Goal: Obtain resource: Download file/media

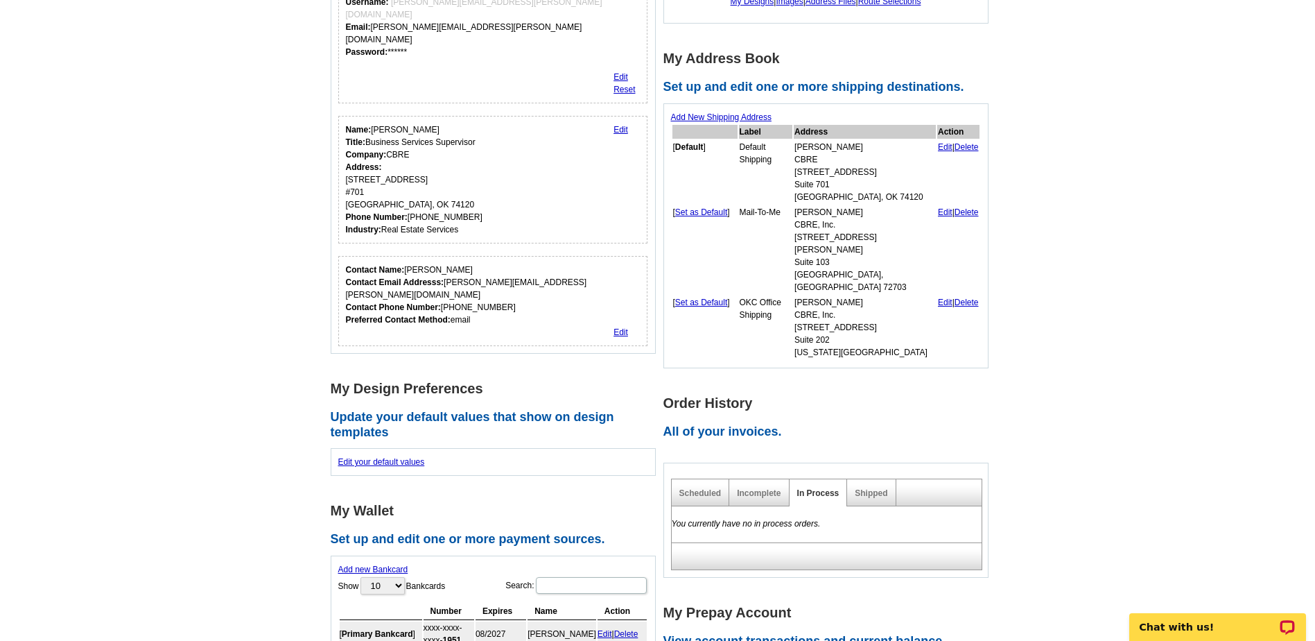
scroll to position [350, 0]
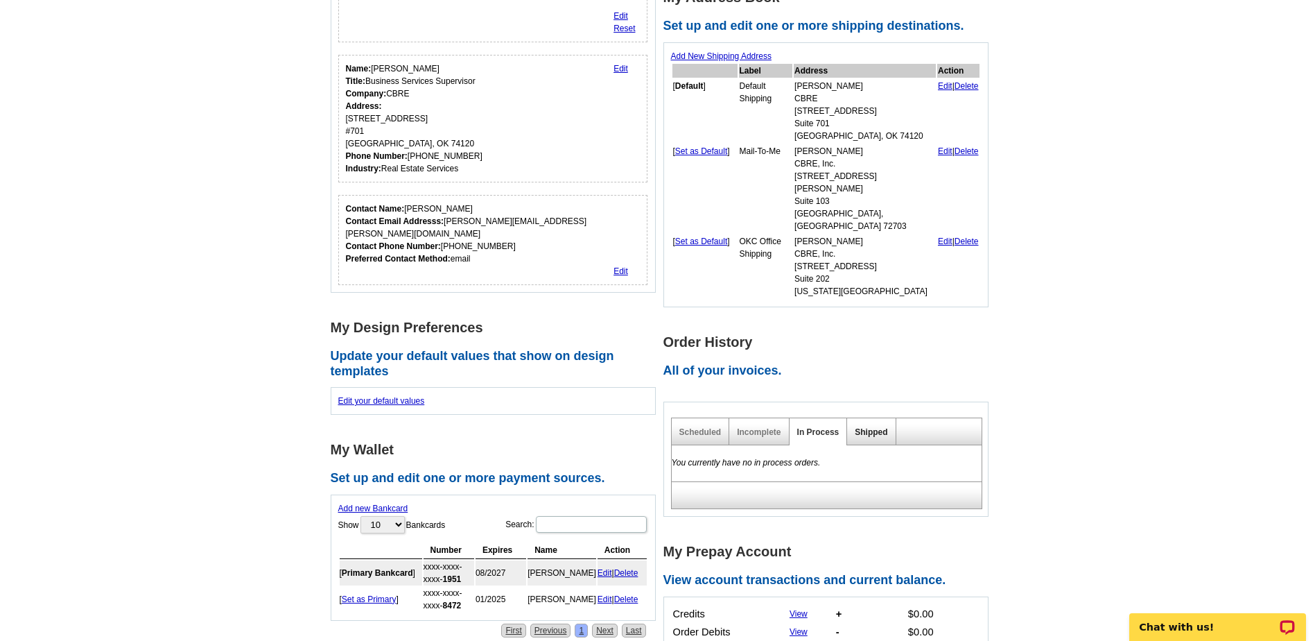
click at [861, 427] on link "Shipped" at bounding box center [871, 432] width 33 height 10
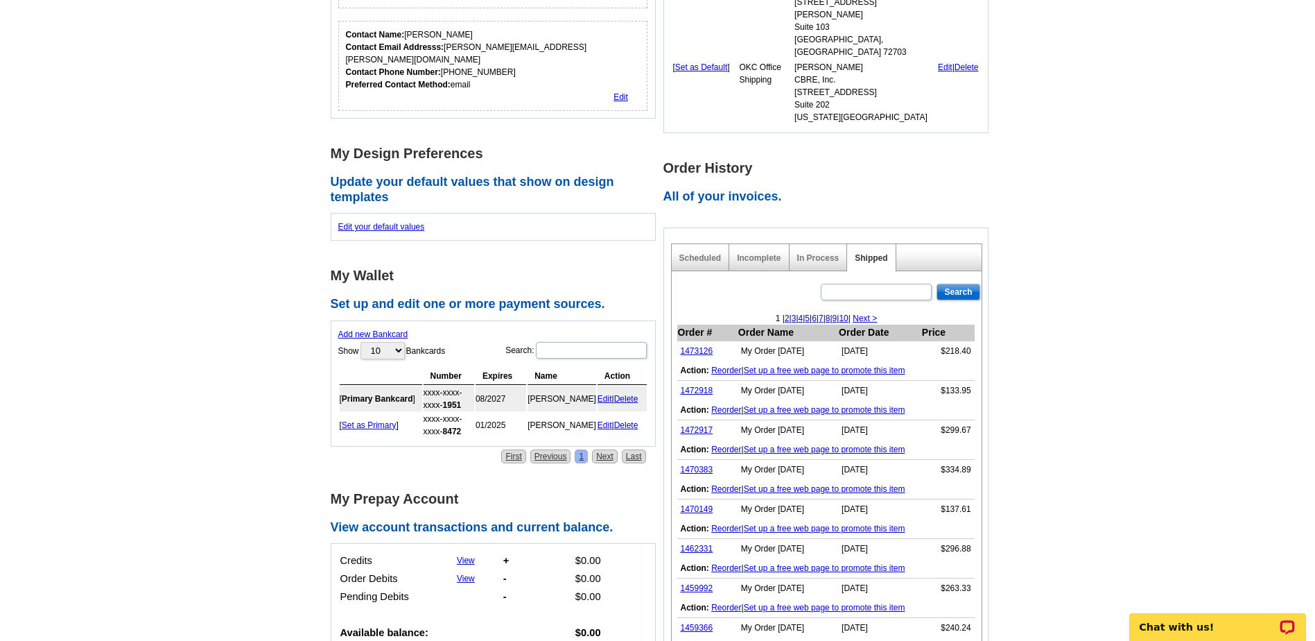
scroll to position [558, 0]
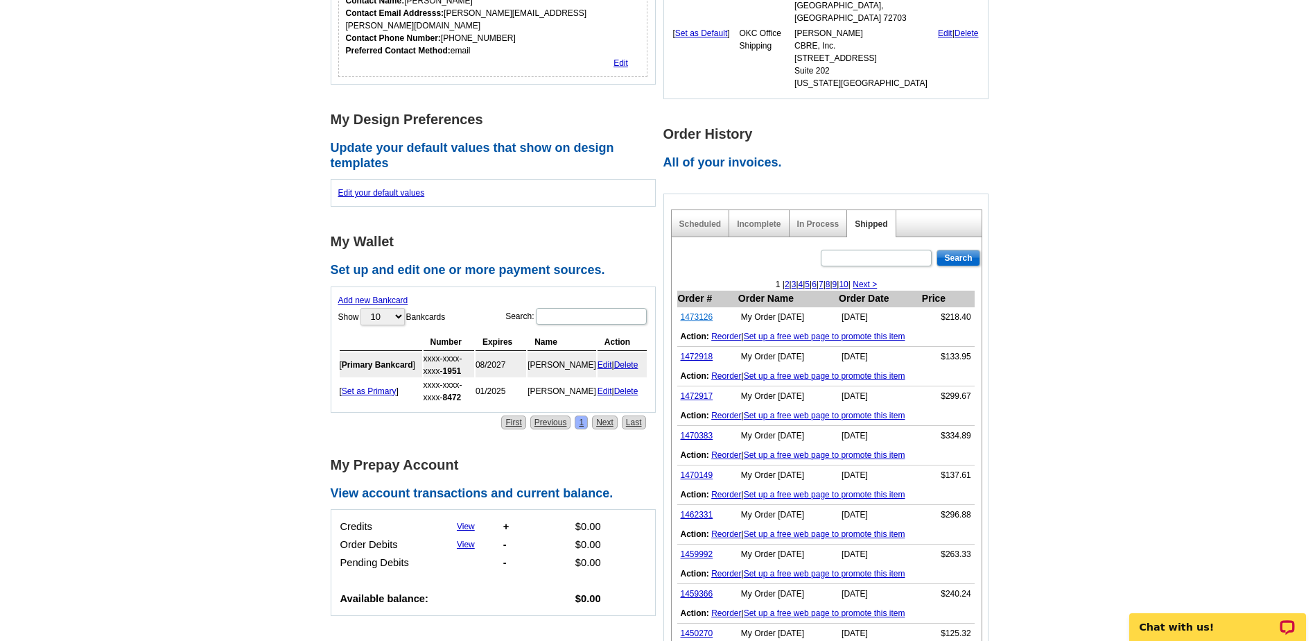
click at [699, 312] on link "1473126" at bounding box center [697, 317] width 33 height 10
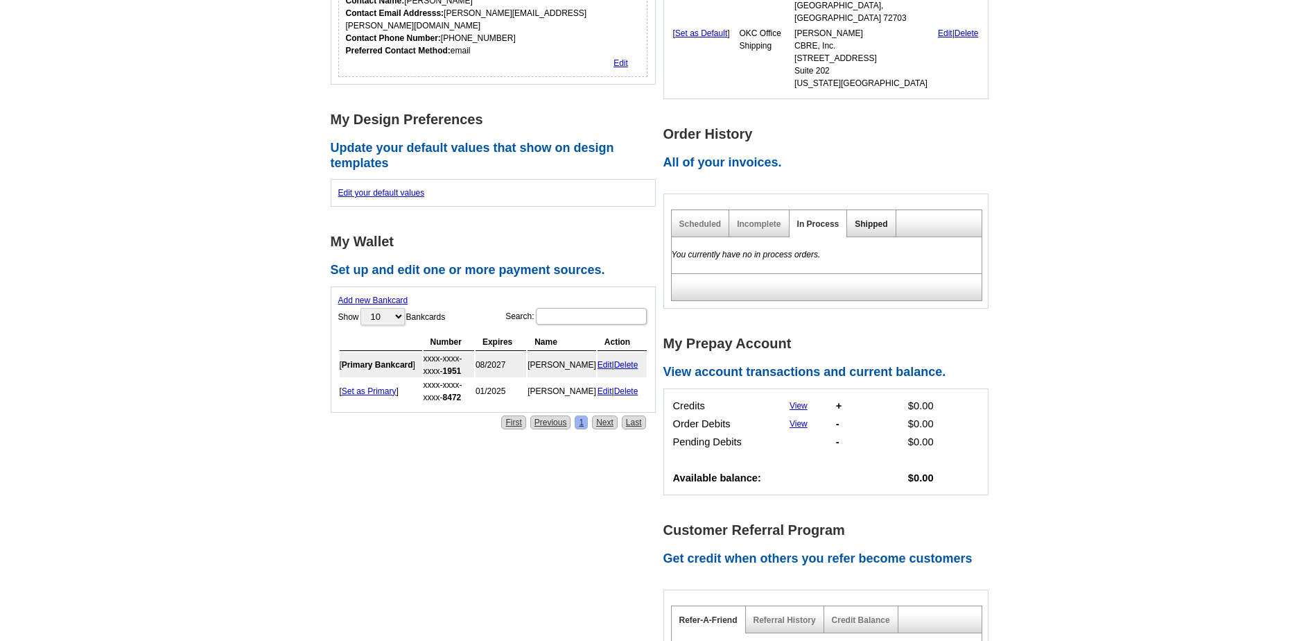
click at [870, 219] on link "Shipped" at bounding box center [871, 224] width 33 height 10
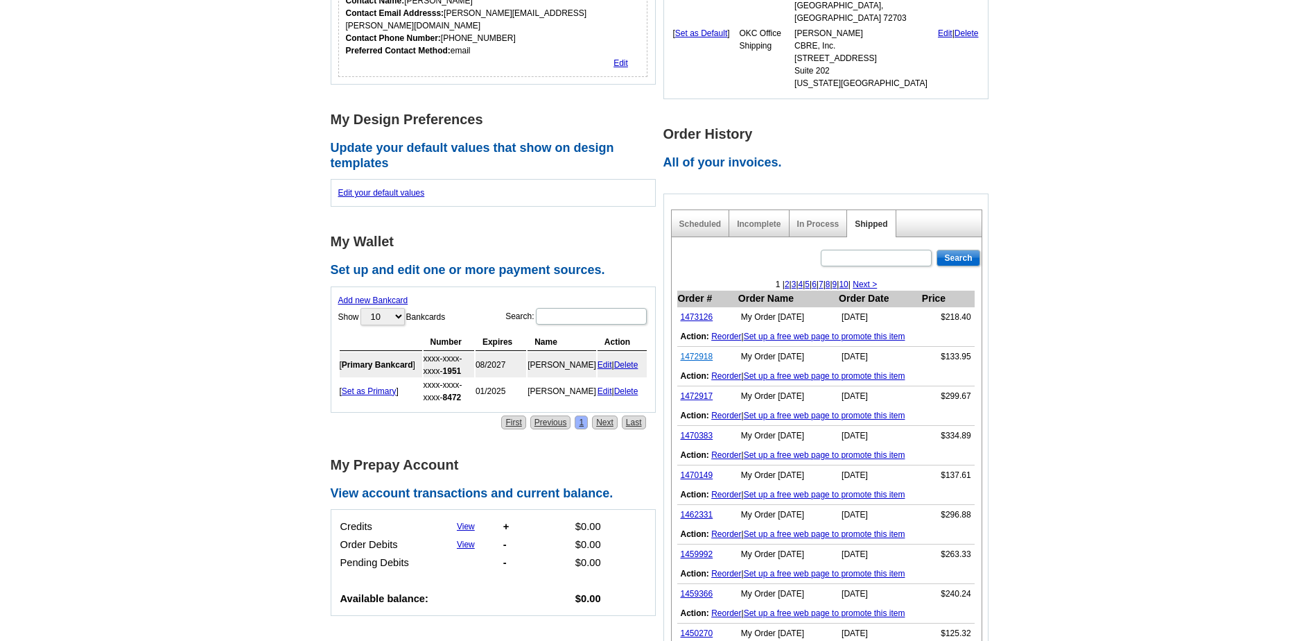
click at [702, 352] on link "1472918" at bounding box center [697, 357] width 33 height 10
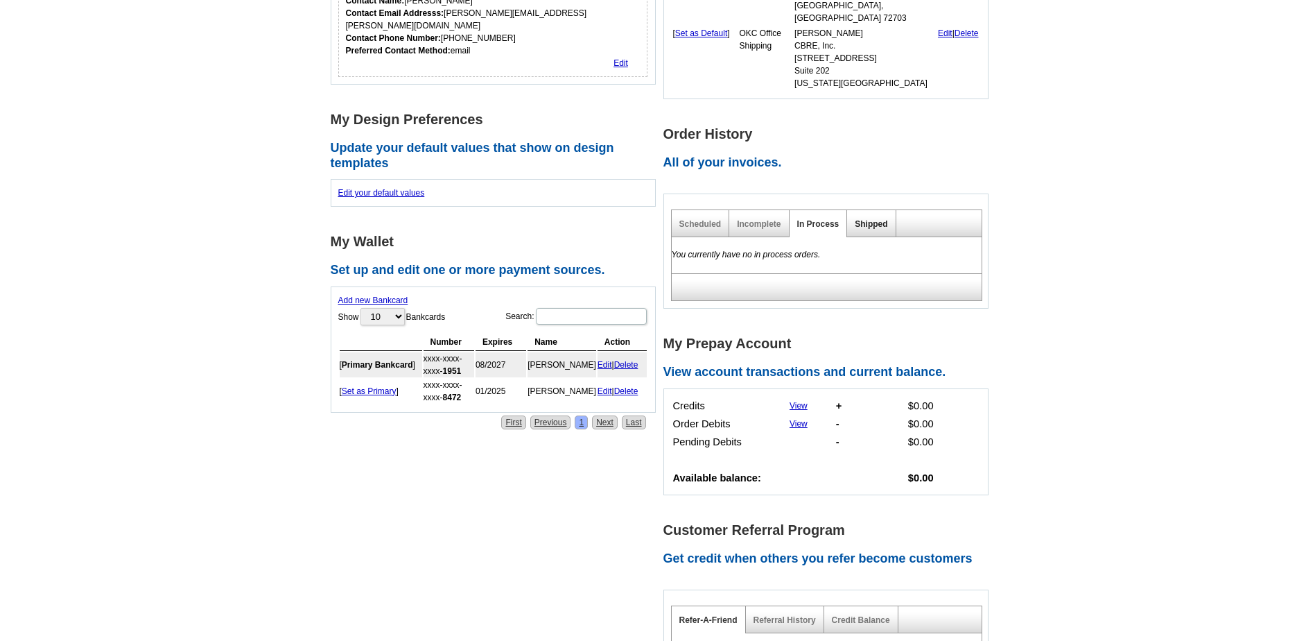
click at [867, 219] on link "Shipped" at bounding box center [871, 224] width 33 height 10
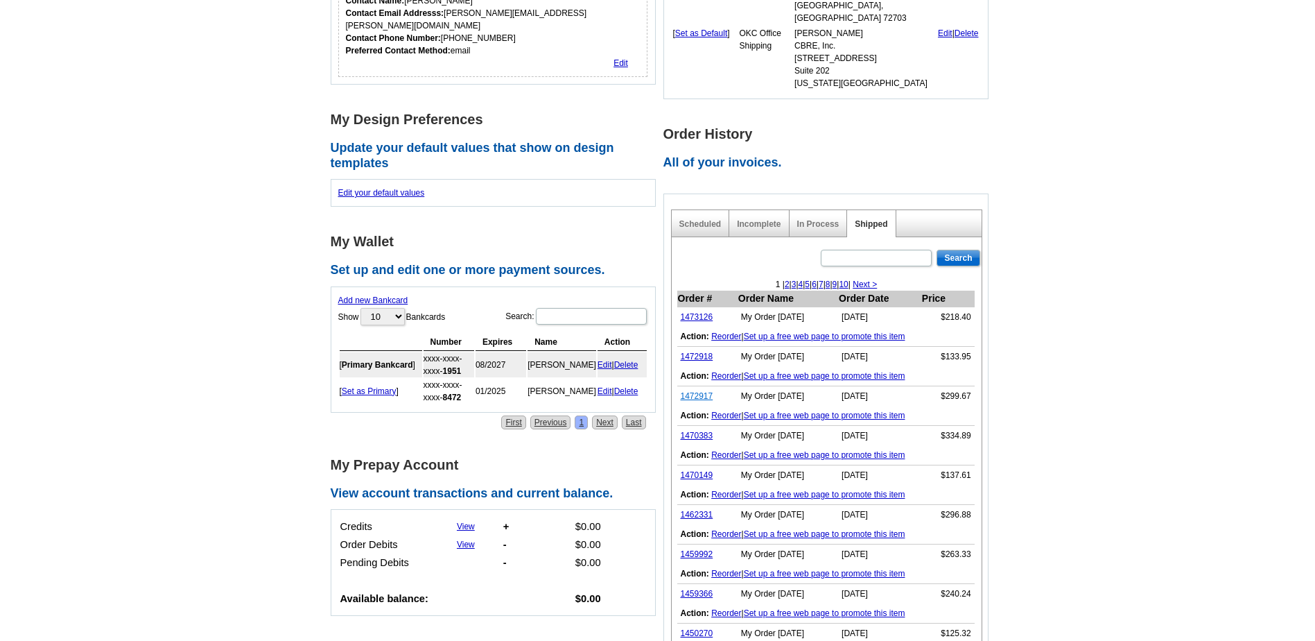
click at [695, 391] on link "1472917" at bounding box center [697, 396] width 33 height 10
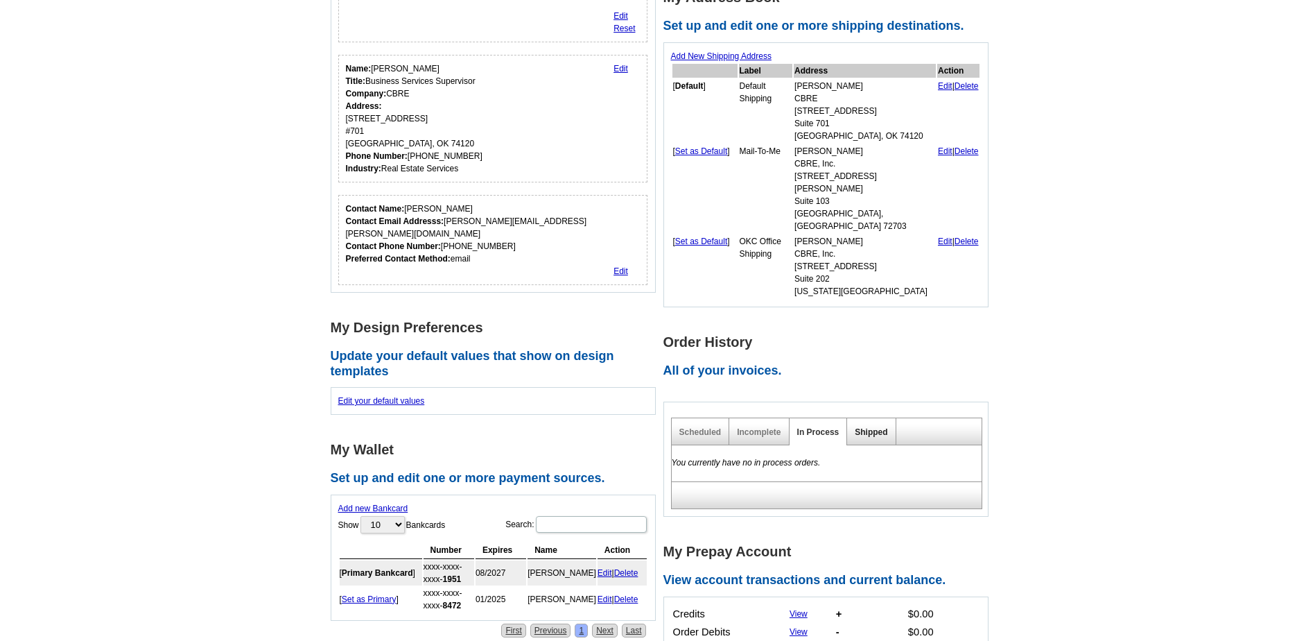
click at [871, 427] on link "Shipped" at bounding box center [871, 432] width 33 height 10
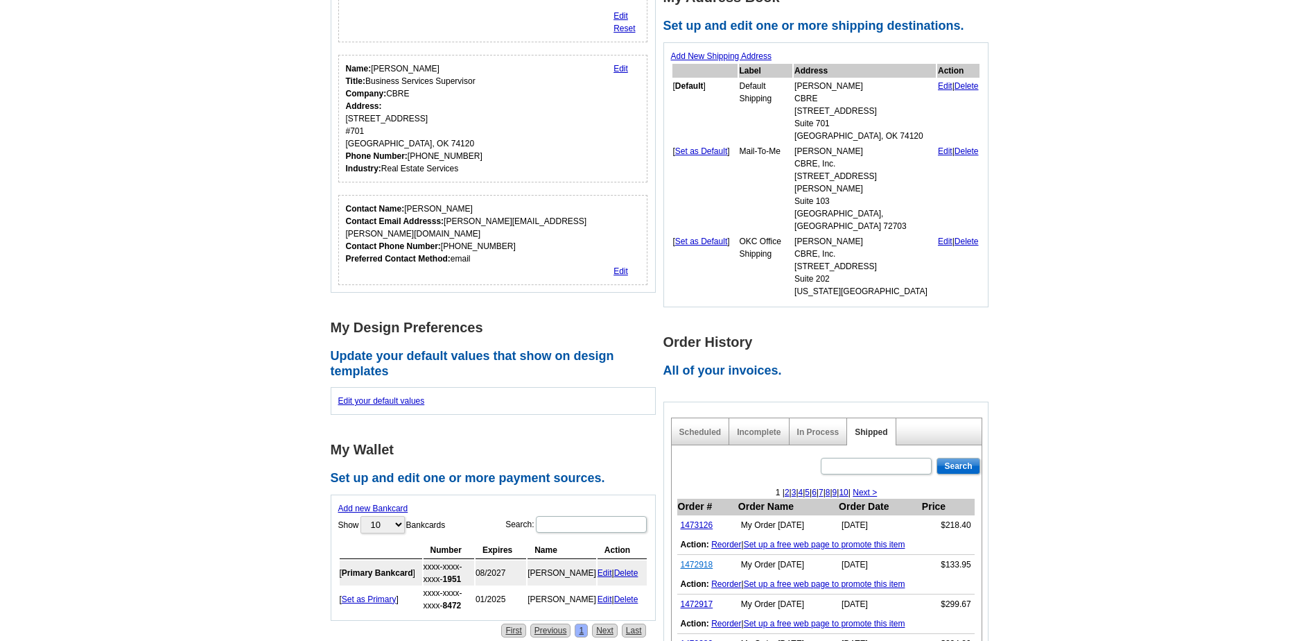
click at [697, 560] on link "1472918" at bounding box center [697, 565] width 33 height 10
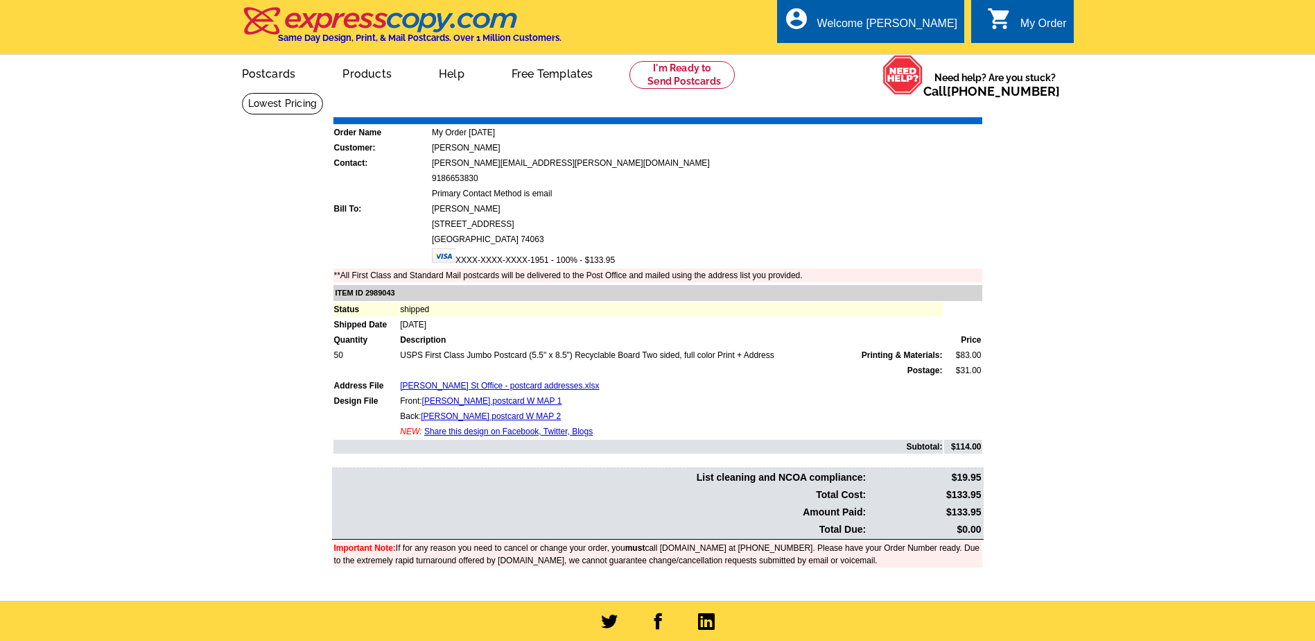
click at [862, 107] on link "Download Invoice" at bounding box center [859, 107] width 98 height 12
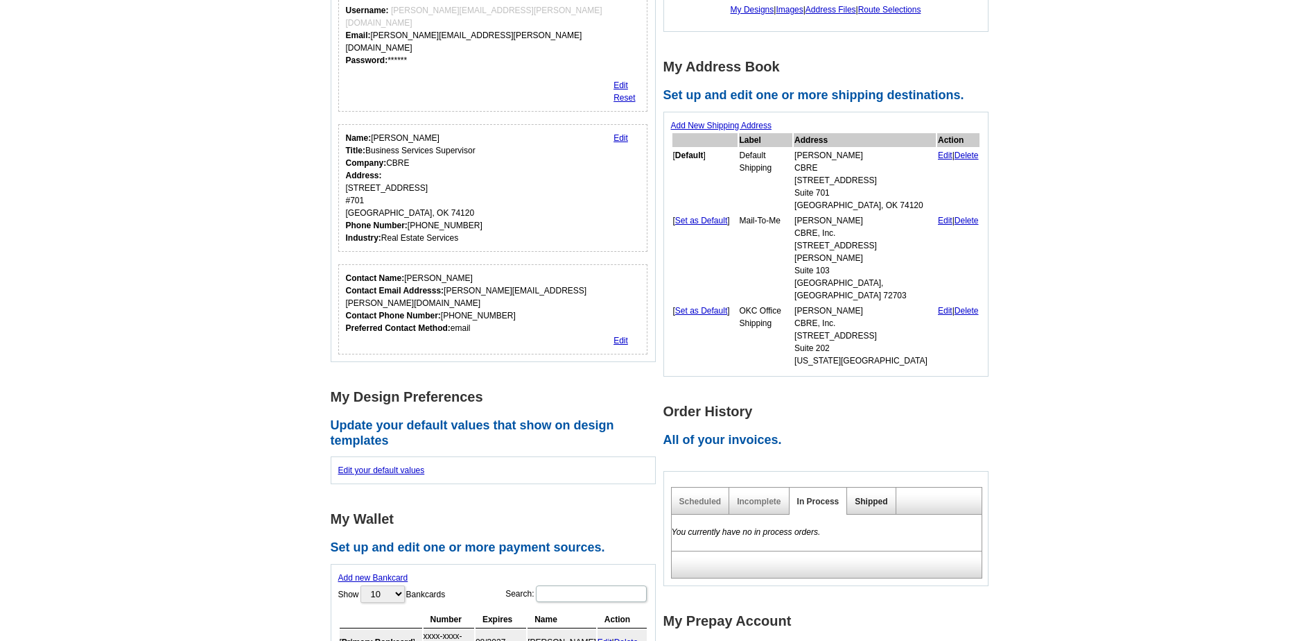
click at [870, 496] on link "Shipped" at bounding box center [871, 501] width 33 height 10
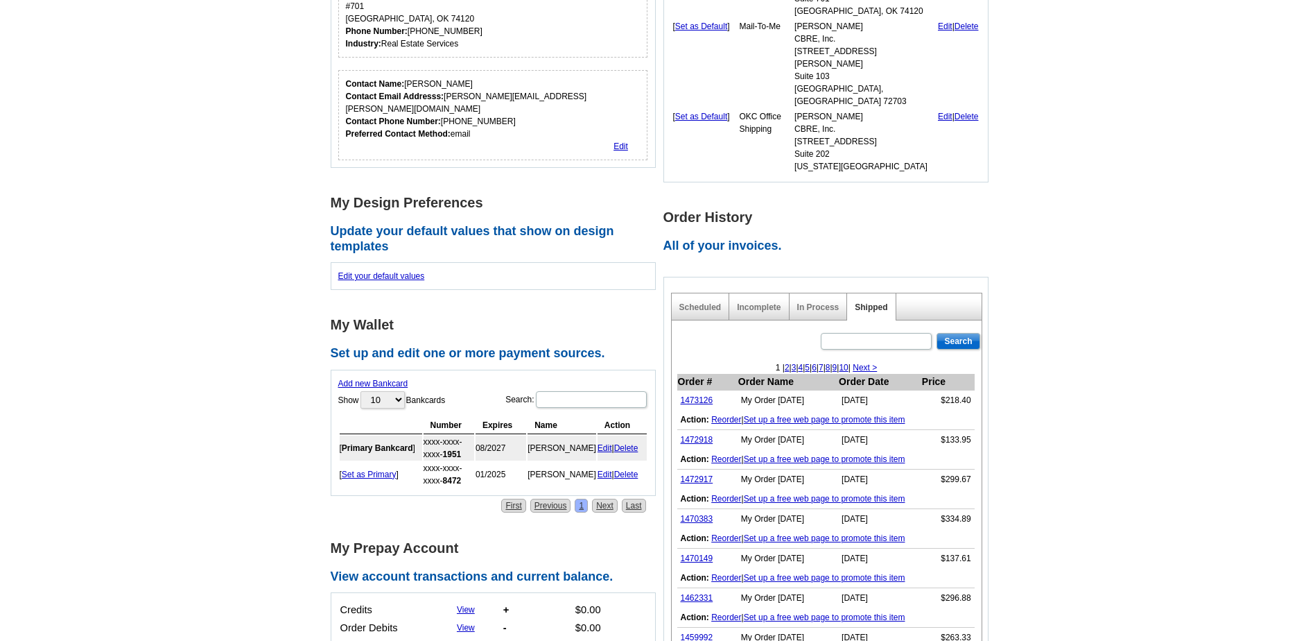
scroll to position [489, 0]
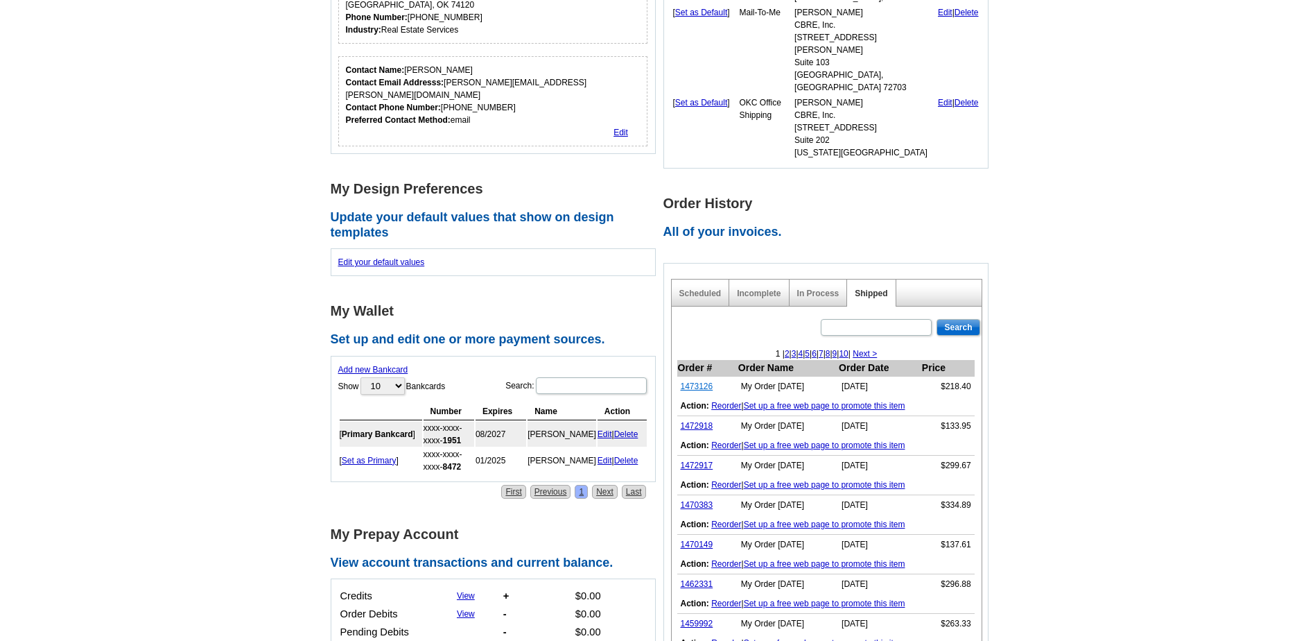
click at [693, 381] on link "1473126" at bounding box center [697, 386] width 33 height 10
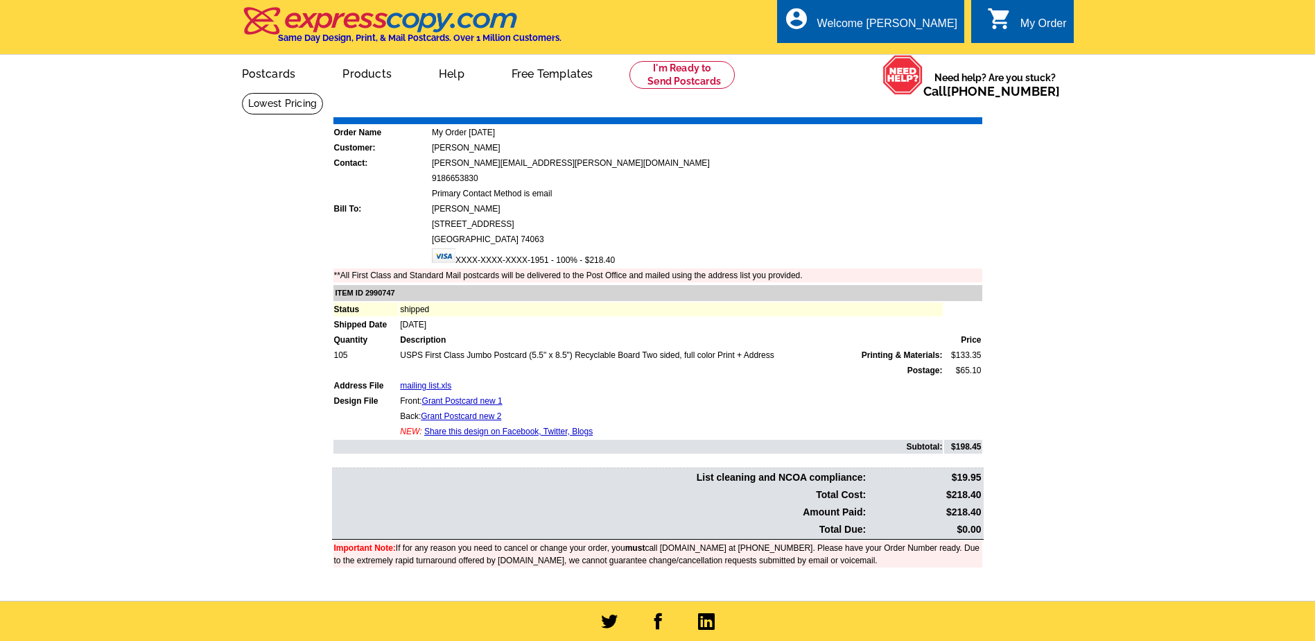
click at [851, 108] on link "Download Invoice" at bounding box center [859, 107] width 98 height 12
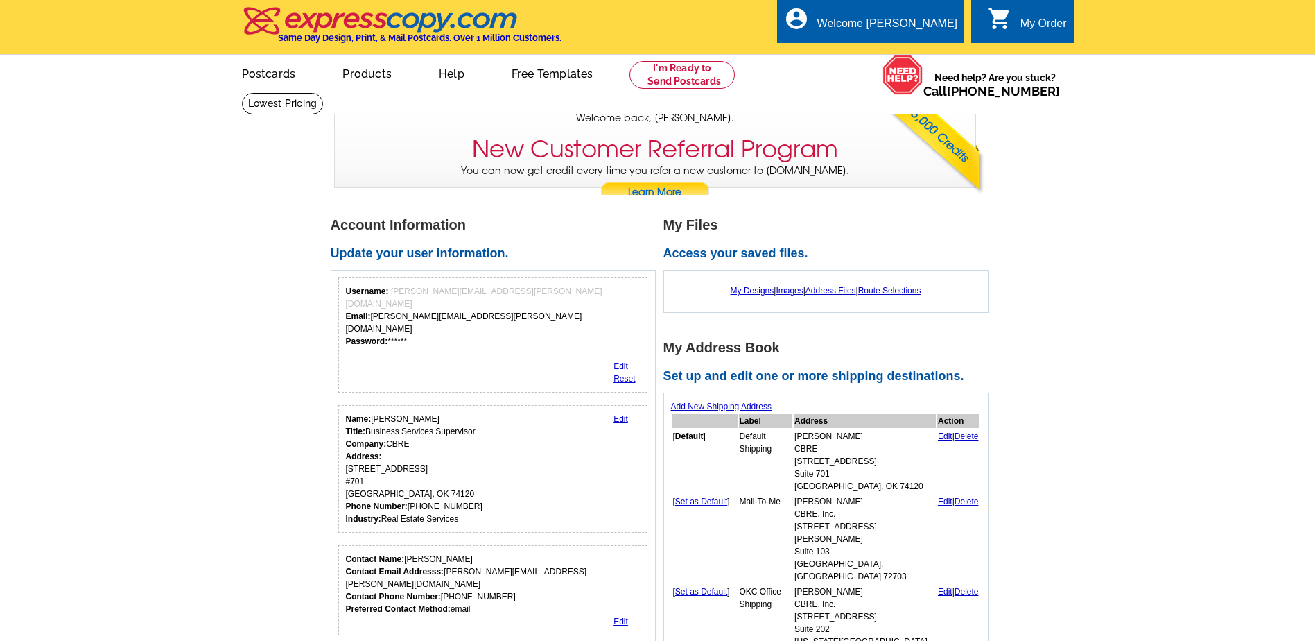
scroll to position [490, 0]
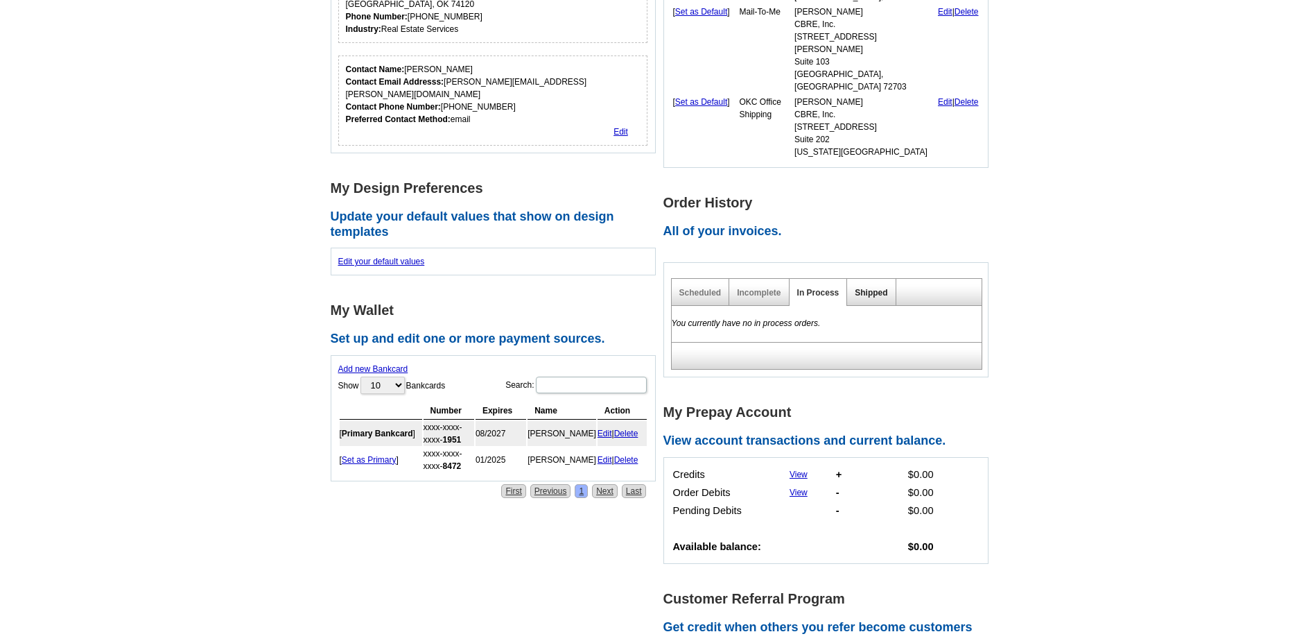
click at [865, 288] on link "Shipped" at bounding box center [871, 293] width 33 height 10
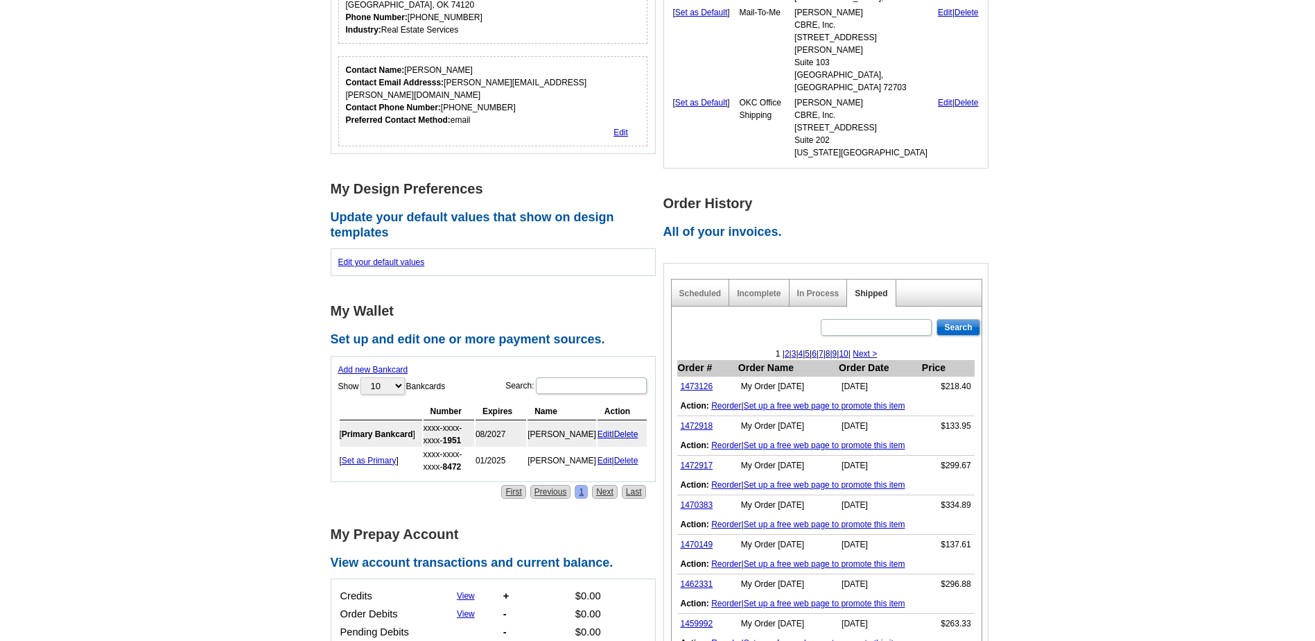
scroll to position [0, 0]
click at [696, 460] on link "1472917" at bounding box center [697, 465] width 33 height 10
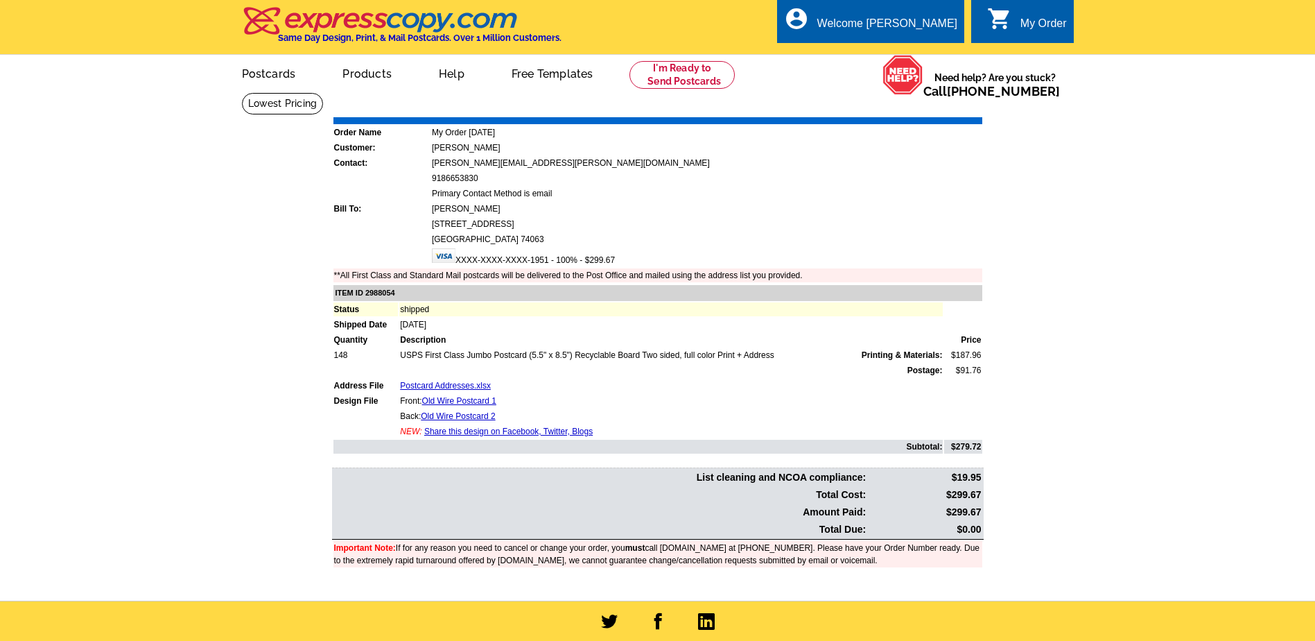
click at [858, 108] on link "Download Invoice" at bounding box center [859, 107] width 98 height 12
